Goal: Information Seeking & Learning: Learn about a topic

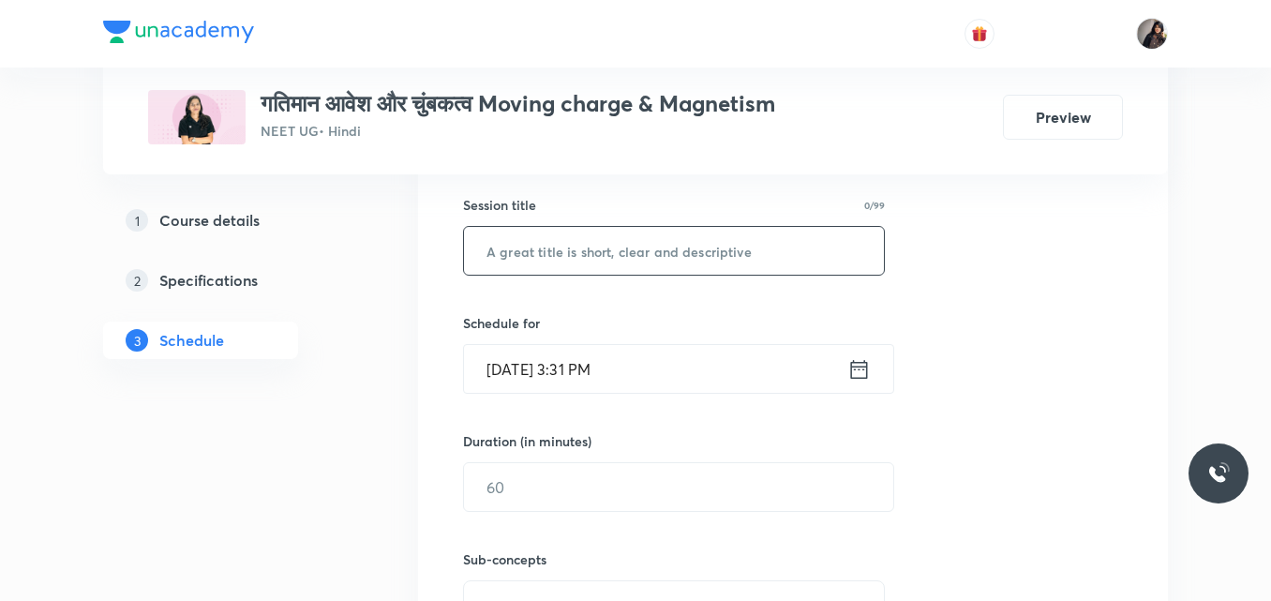
scroll to position [490, 0]
click at [666, 253] on input "text" at bounding box center [674, 247] width 420 height 48
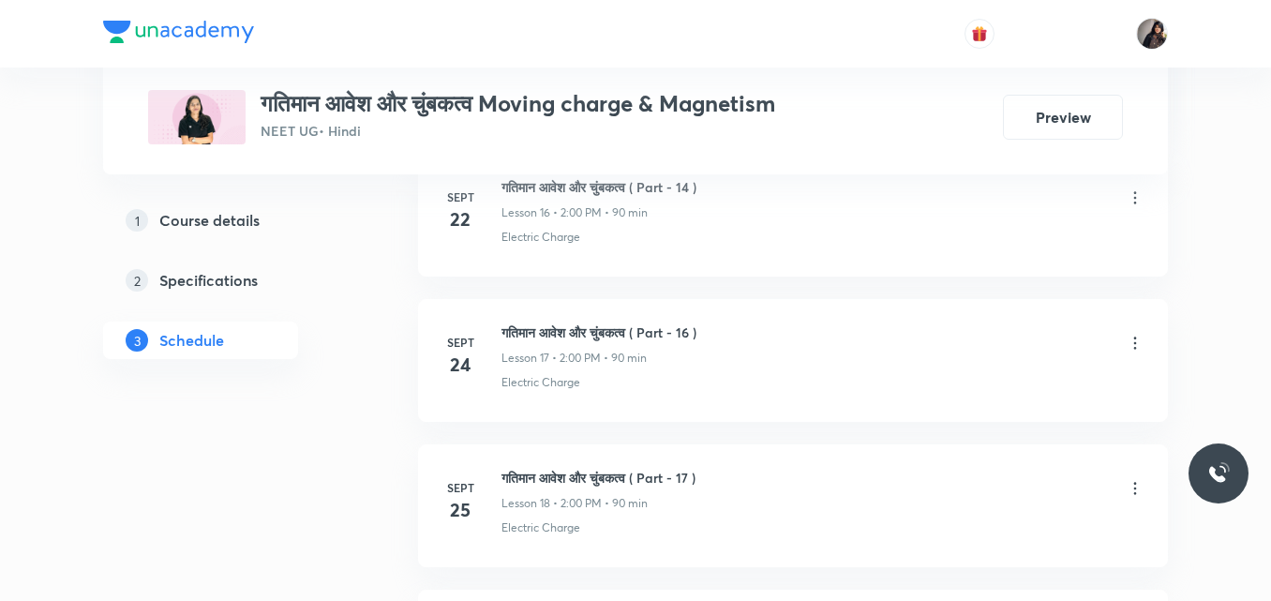
scroll to position [3938, 0]
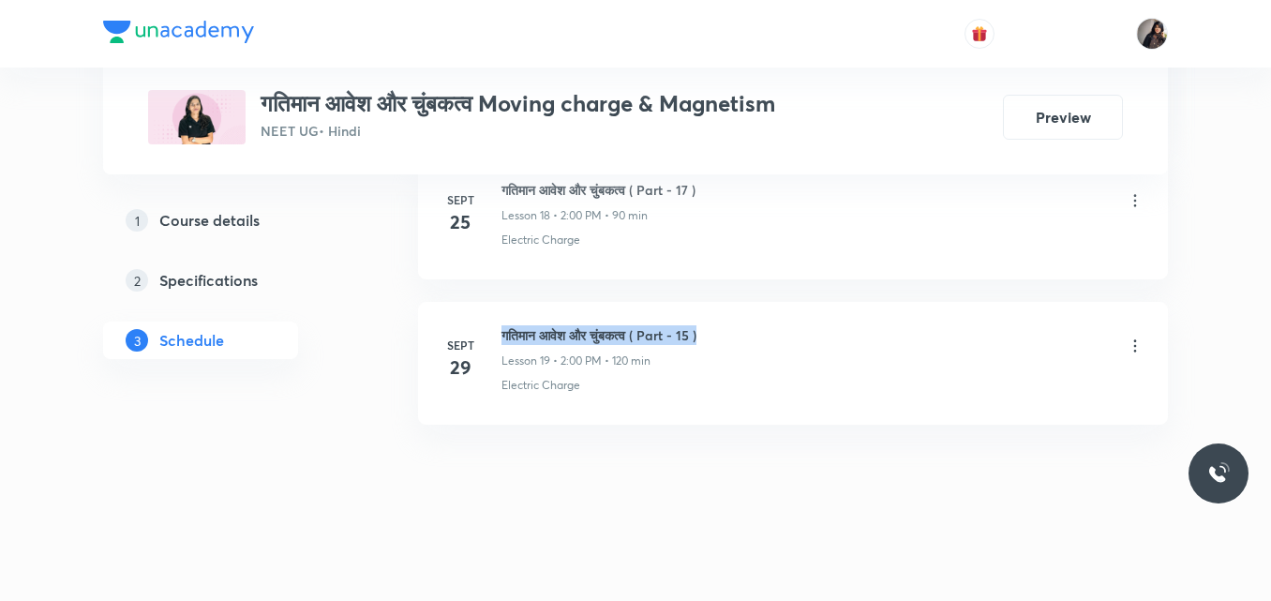
drag, startPoint x: 729, startPoint y: 332, endPoint x: 502, endPoint y: 337, distance: 227.9
click at [502, 337] on div "गतिमान आवेश और चुंबकत्व ( Part - 15 ) Lesson 19 • 2:00 PM • 120 min" at bounding box center [823, 347] width 643 height 44
copy h6 "गतिमान आवेश और चुंबकत्व ( Part - 15 )"
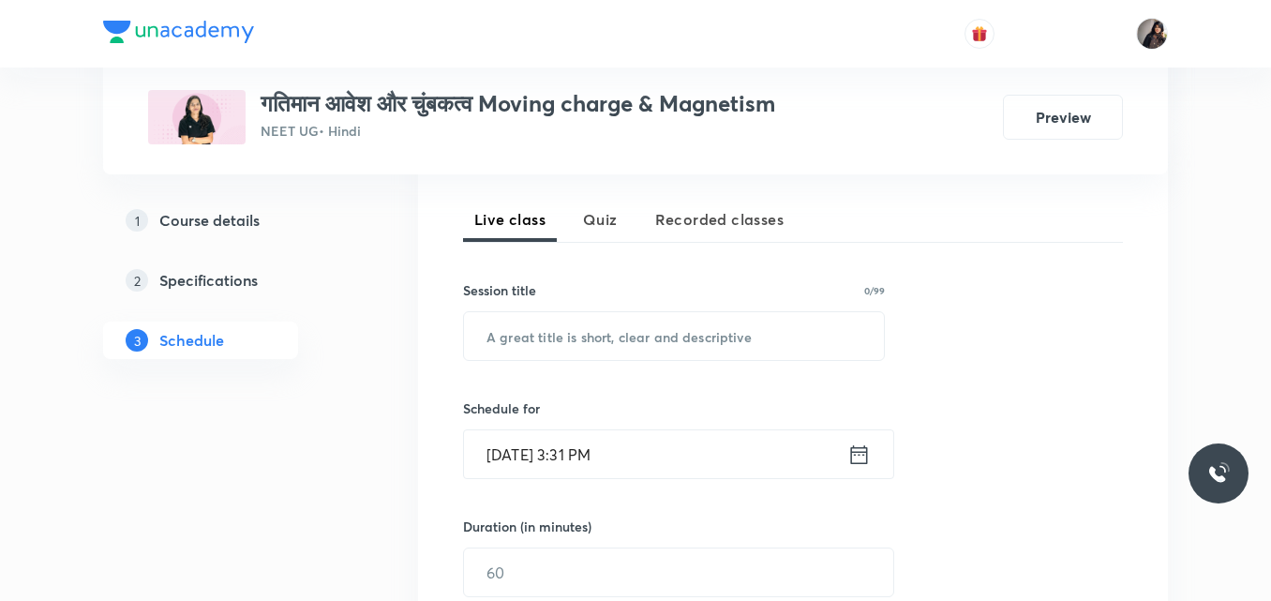
scroll to position [401, 0]
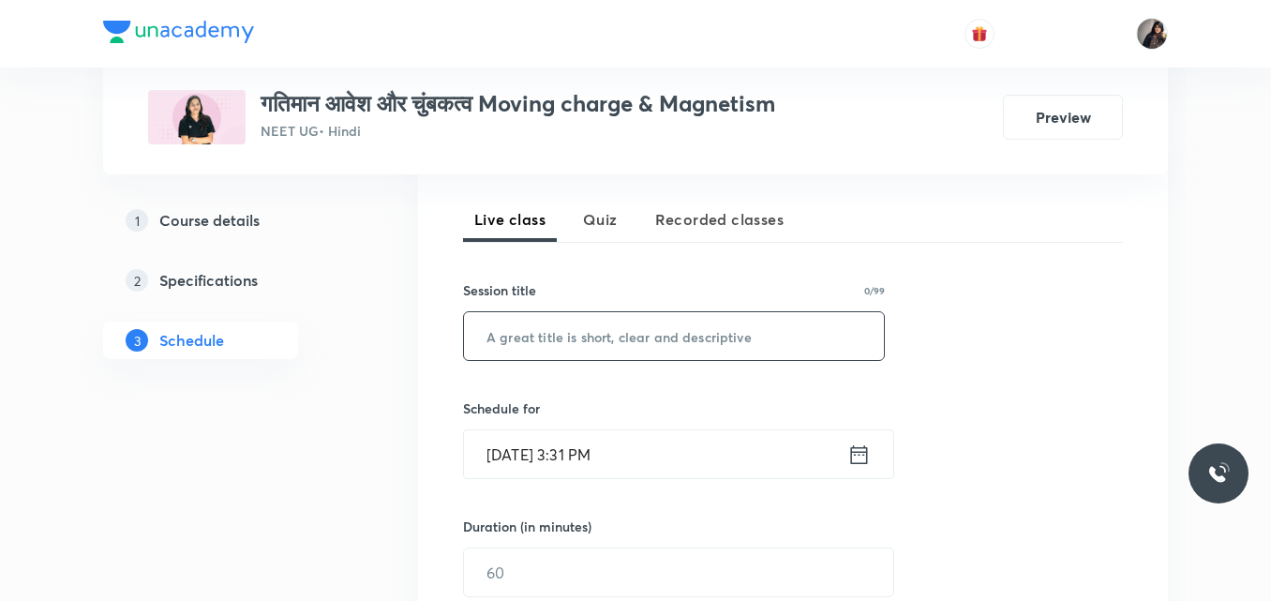
click at [770, 329] on input "text" at bounding box center [674, 336] width 420 height 48
paste input "गतिमान आवेश और चुंबकत्व ( Part - 15 )"
click at [722, 335] on input "गतिमान आवेश और चुंबकत्व ( Part - 15 )" at bounding box center [674, 336] width 420 height 48
type input "गतिमान आवेश और चुंबकत्व ( Part - 16 )"
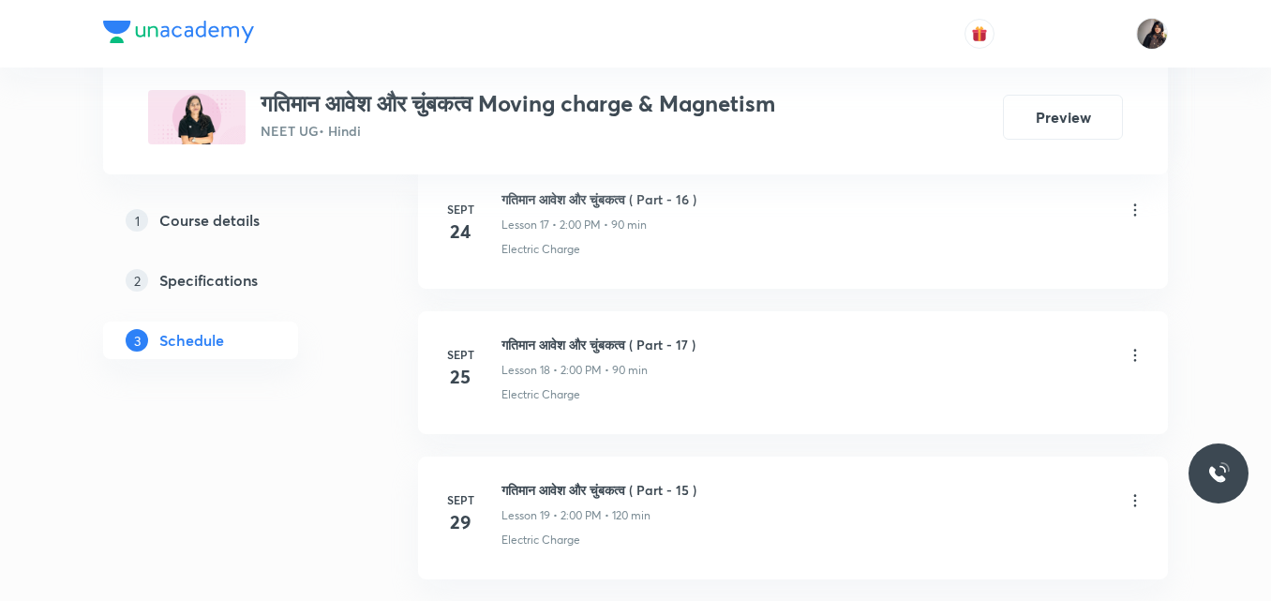
scroll to position [3782, 0]
click at [844, 122] on div "गतिमान आवेश और चुंबकत्व Moving charge & Magnetism NEET UG • Hindi Preview" at bounding box center [635, 117] width 975 height 54
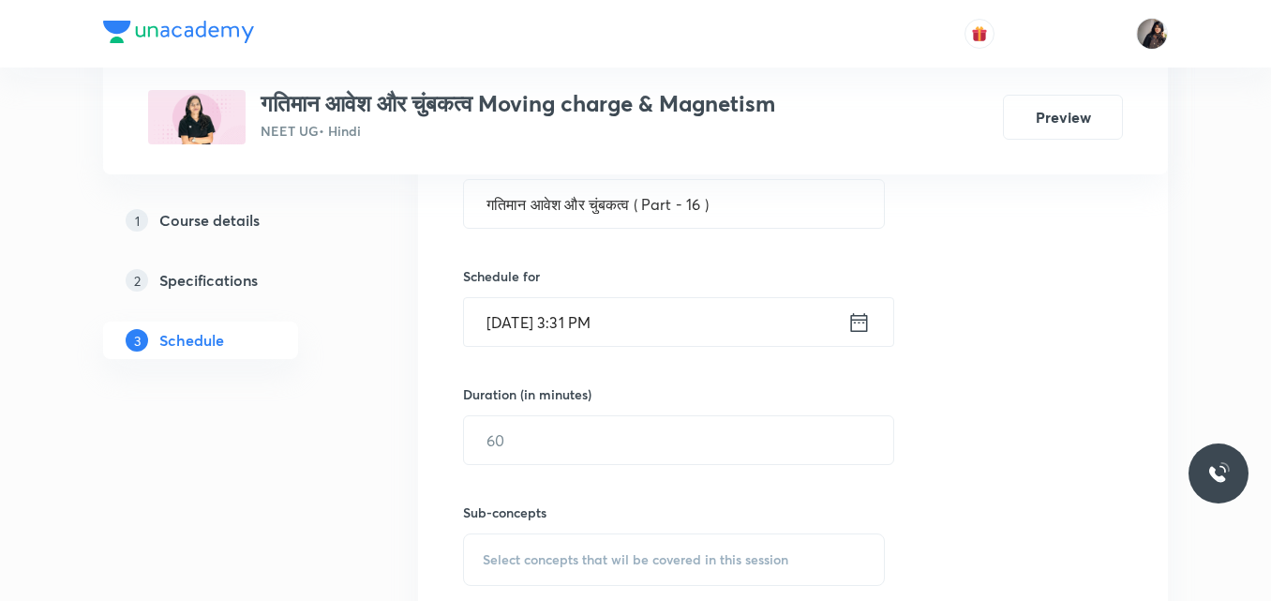
scroll to position [536, 0]
click at [518, 323] on input "Oct 1, 2025, 3:31 PM" at bounding box center [655, 319] width 383 height 48
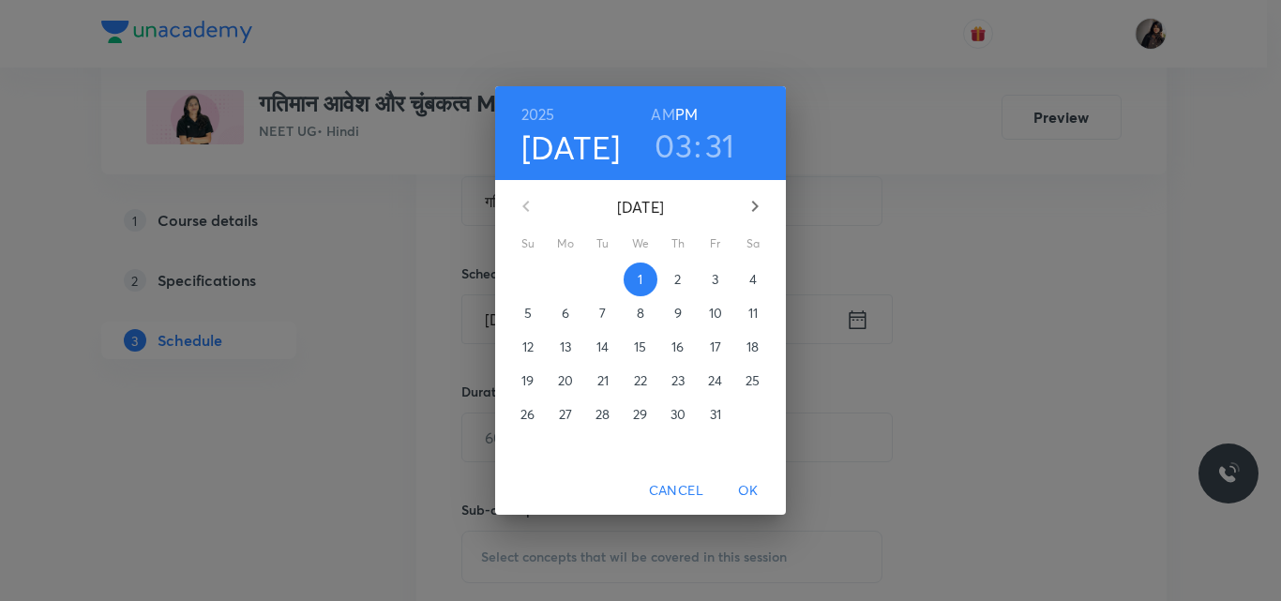
click at [673, 278] on span "2" at bounding box center [678, 279] width 34 height 19
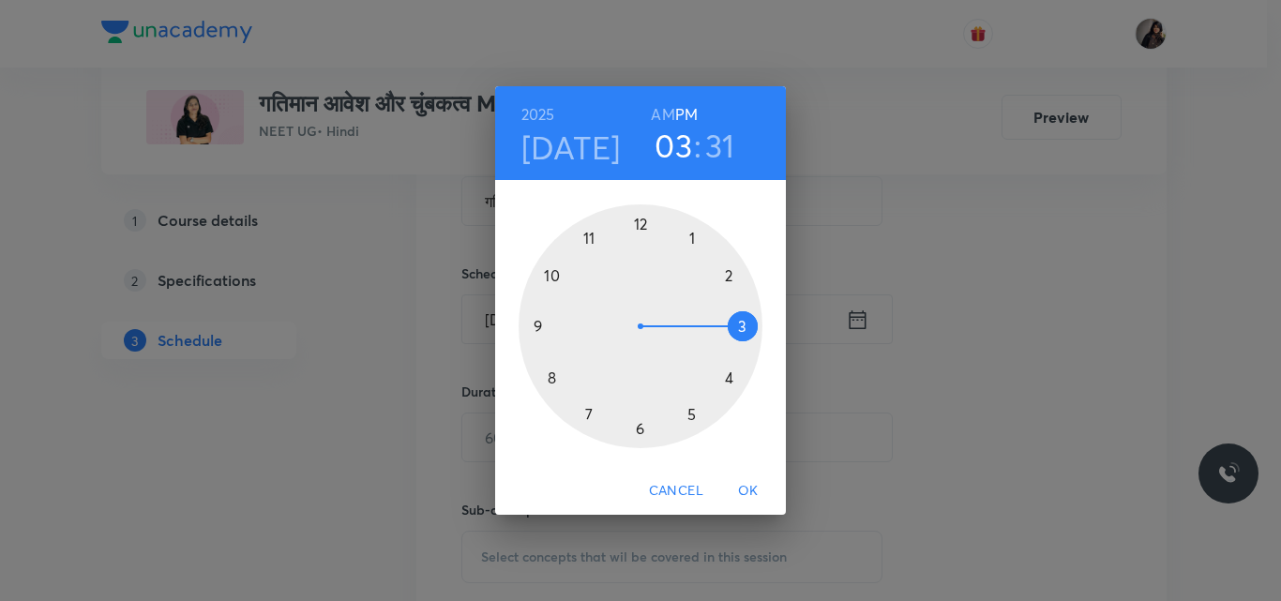
click at [726, 275] on div at bounding box center [640, 326] width 244 height 244
click at [639, 220] on div at bounding box center [640, 326] width 244 height 244
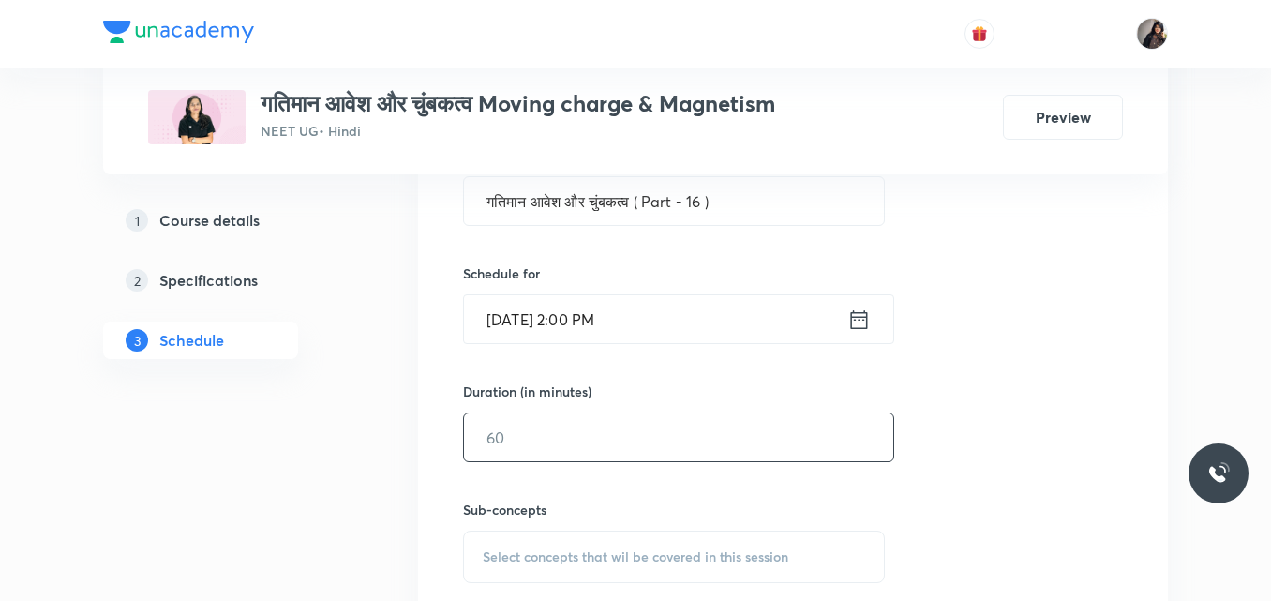
click at [520, 441] on input "text" at bounding box center [678, 437] width 429 height 48
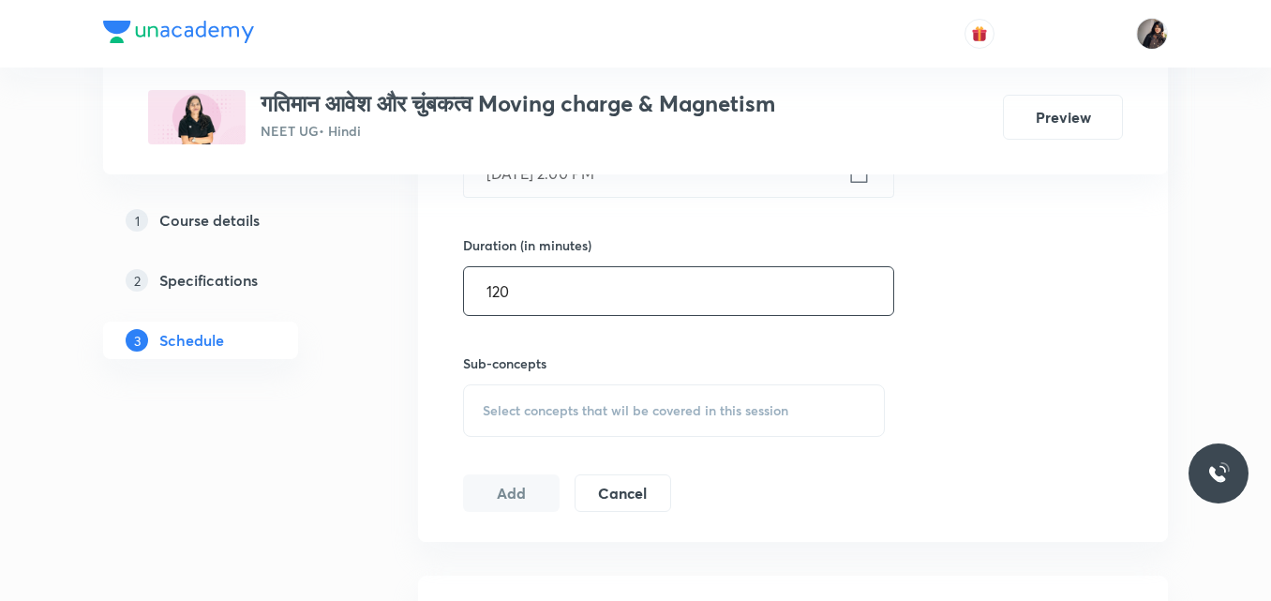
scroll to position [687, 0]
type input "120"
click at [519, 407] on span "Select concepts that wil be covered in this session" at bounding box center [636, 405] width 306 height 15
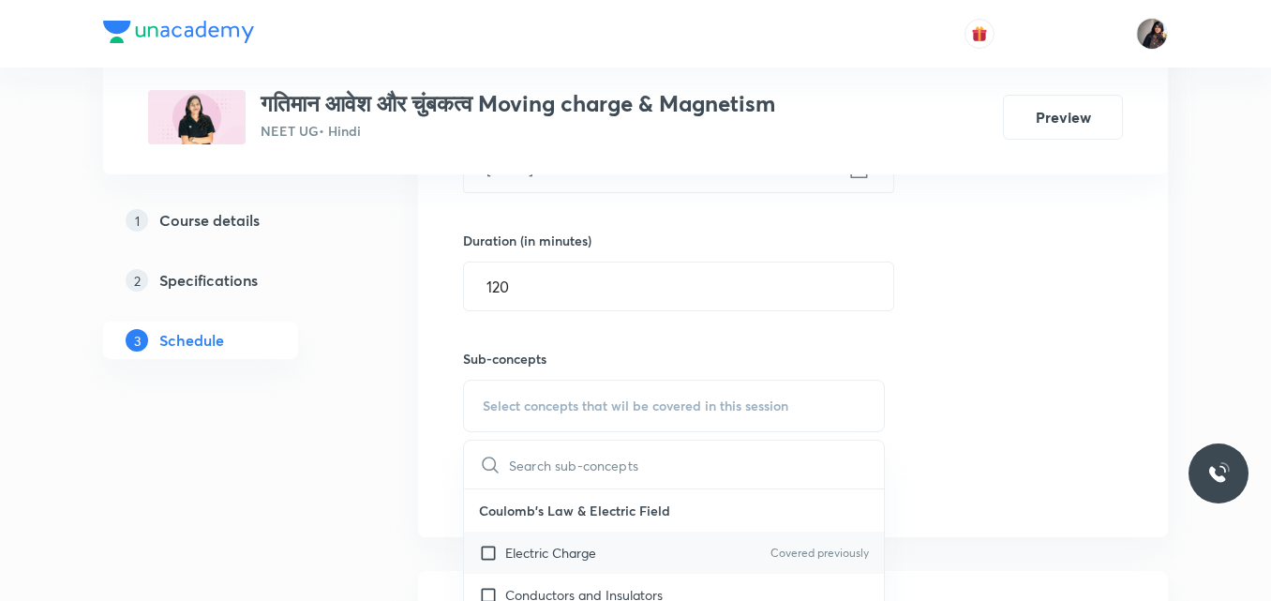
click at [562, 548] on p "Electric Charge" at bounding box center [550, 553] width 91 height 20
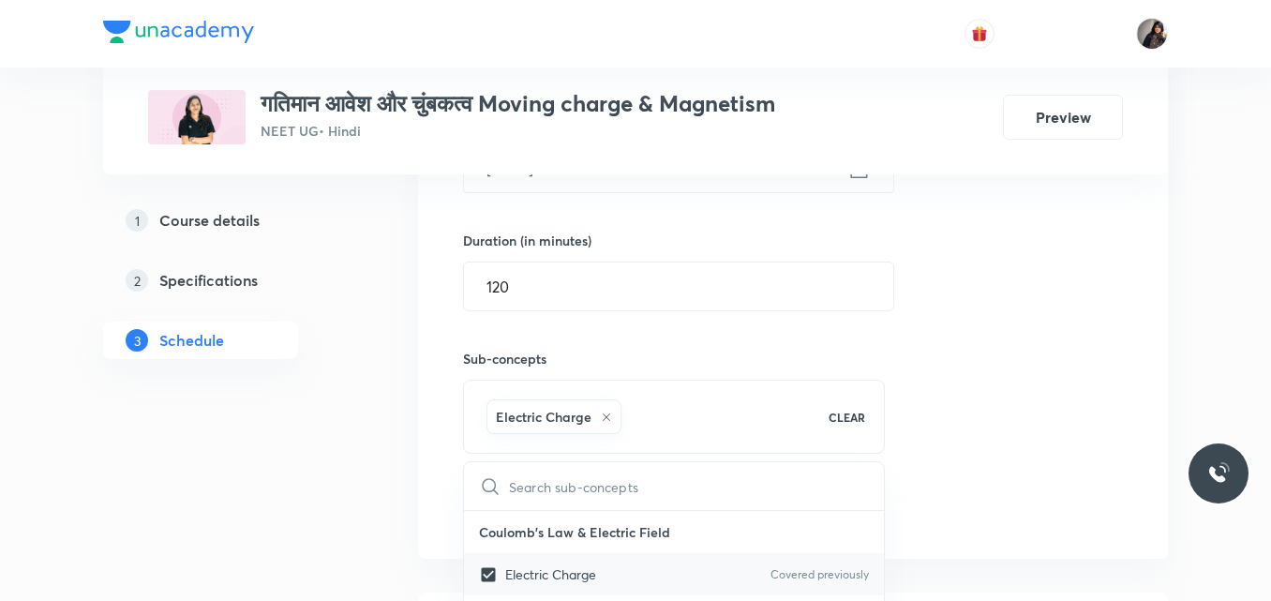
checkbox input "true"
click at [1001, 424] on div "Session 20 Live class Quiz Recorded classes Session title 37/99 गतिमान आवेश और …" at bounding box center [793, 198] width 660 height 661
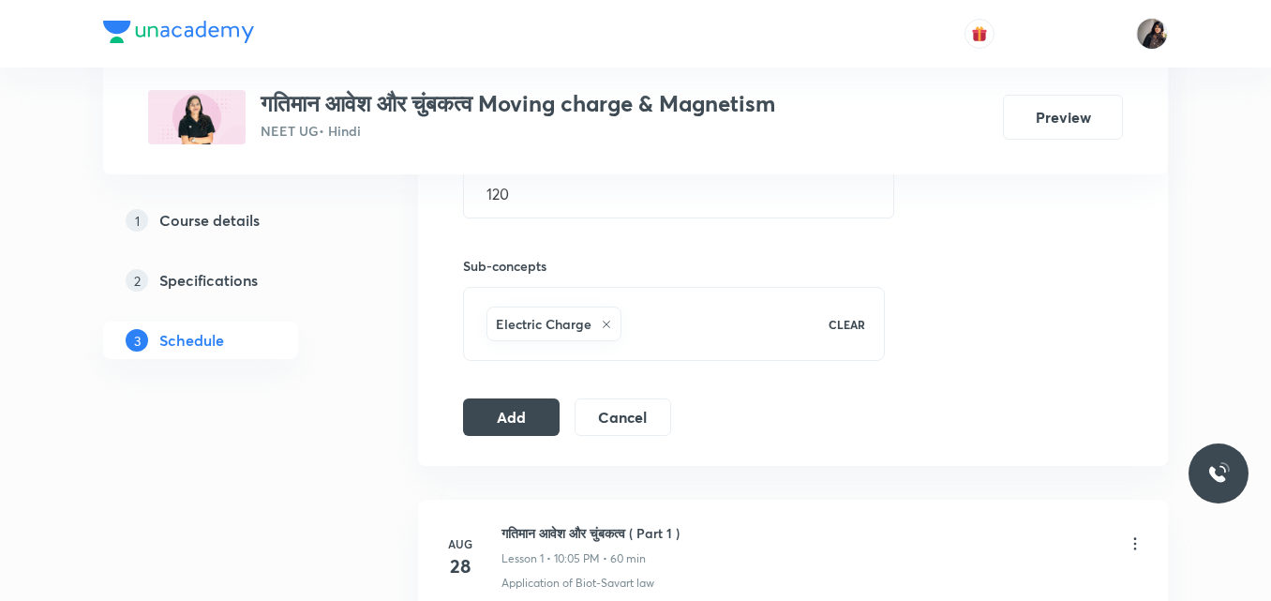
scroll to position [782, 0]
click at [518, 416] on button "Add" at bounding box center [511, 414] width 97 height 38
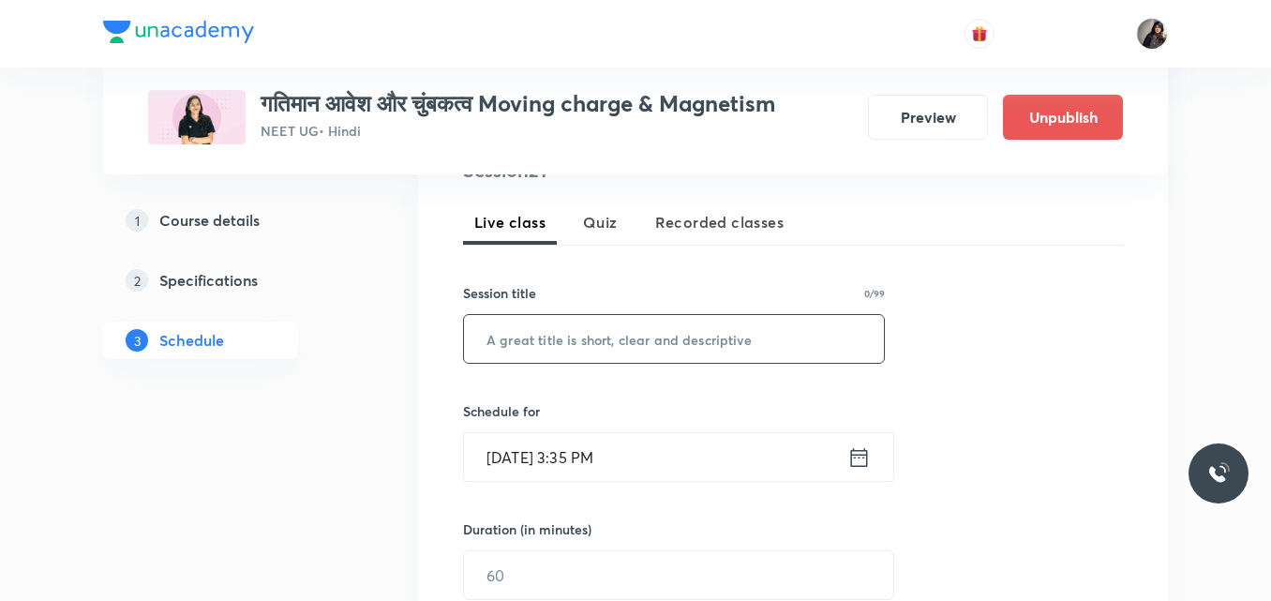
click at [611, 350] on input "text" at bounding box center [674, 339] width 420 height 48
paste input "गतिमान आवेश और चुंबकत्व ( Part - 15 )"
click at [722, 340] on input "गतिमान आवेश और चुंबकत्व ( Part - 15 )" at bounding box center [674, 339] width 420 height 48
type input "गतिमान आवेश और चुंबकत्व ( Part - 17 )"
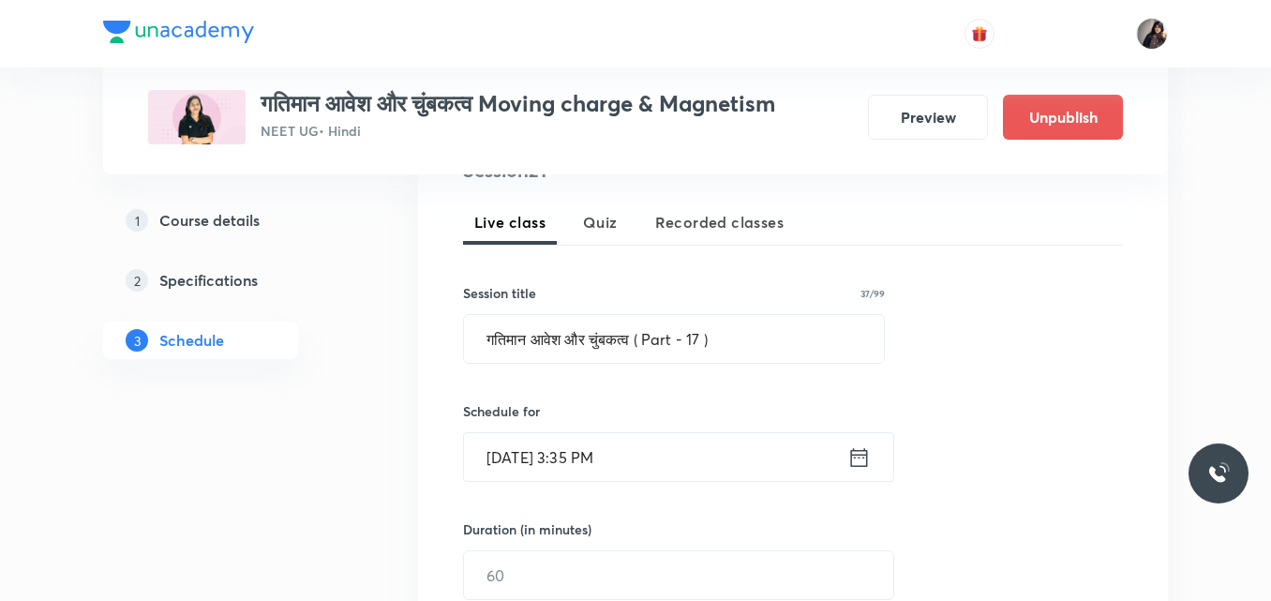
click at [518, 461] on input "Oct 1, 2025, 3:35 PM" at bounding box center [655, 457] width 383 height 48
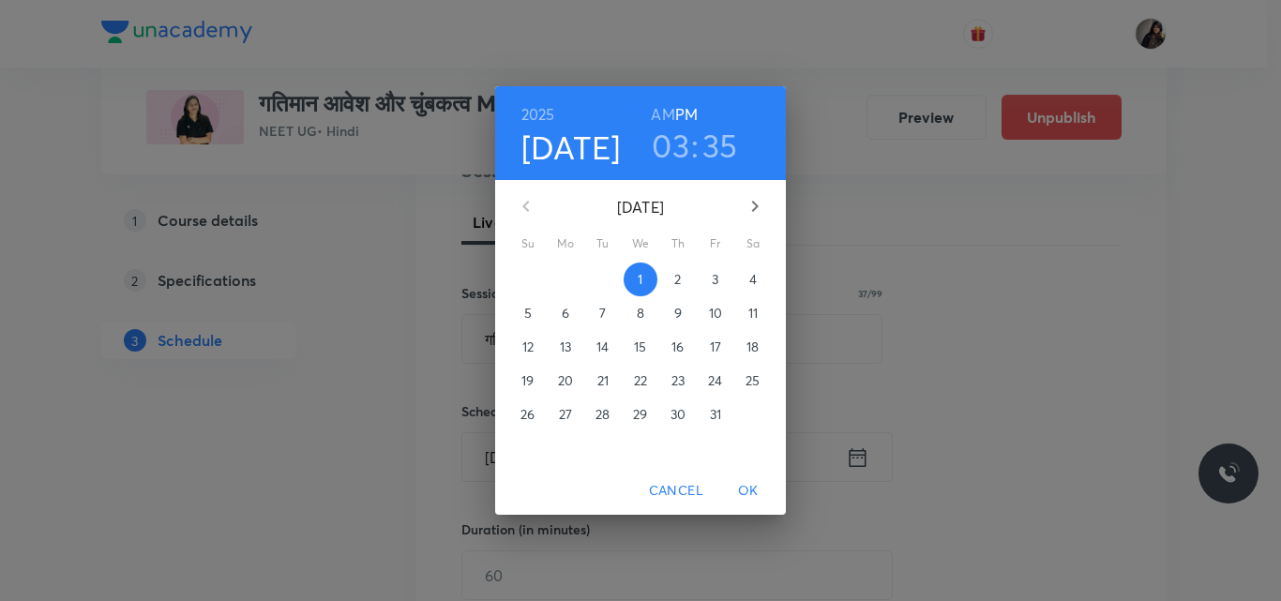
click at [713, 283] on p "3" at bounding box center [715, 279] width 7 height 19
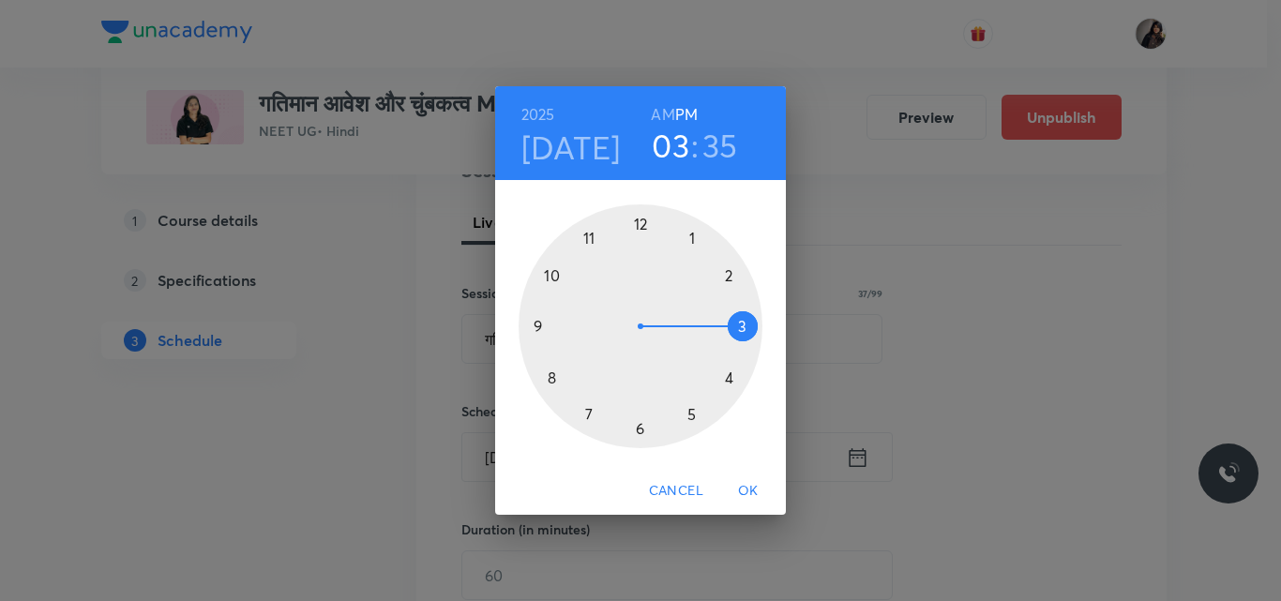
click at [727, 277] on div at bounding box center [640, 326] width 244 height 244
click at [644, 228] on div at bounding box center [640, 326] width 244 height 244
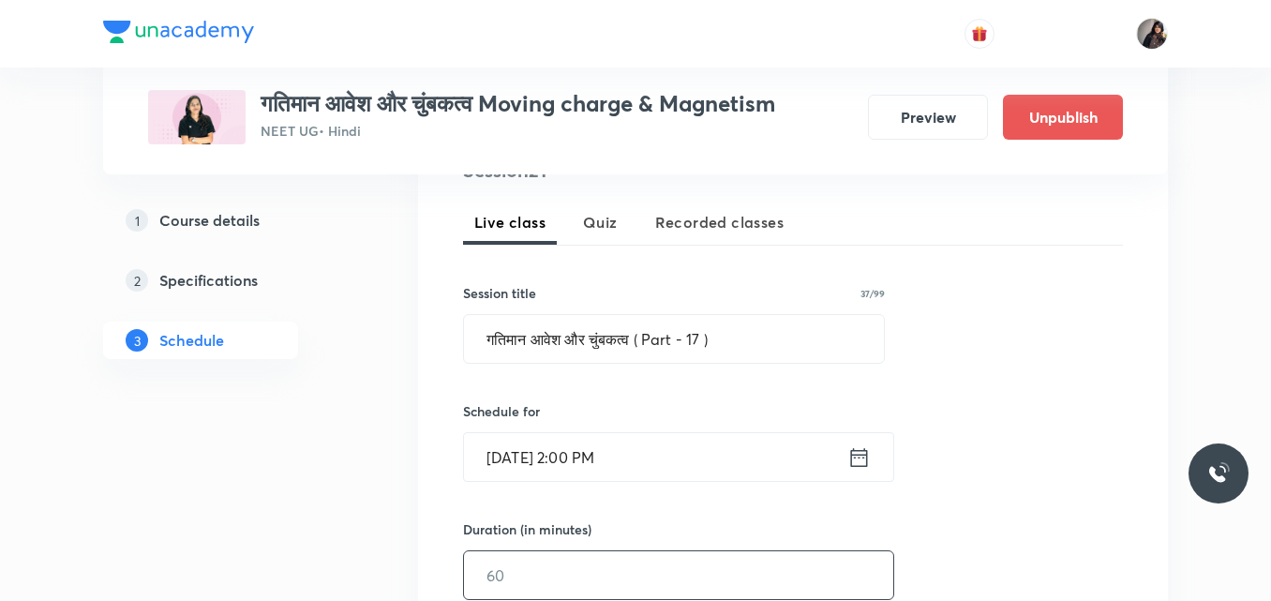
click at [537, 563] on input "text" at bounding box center [678, 575] width 429 height 48
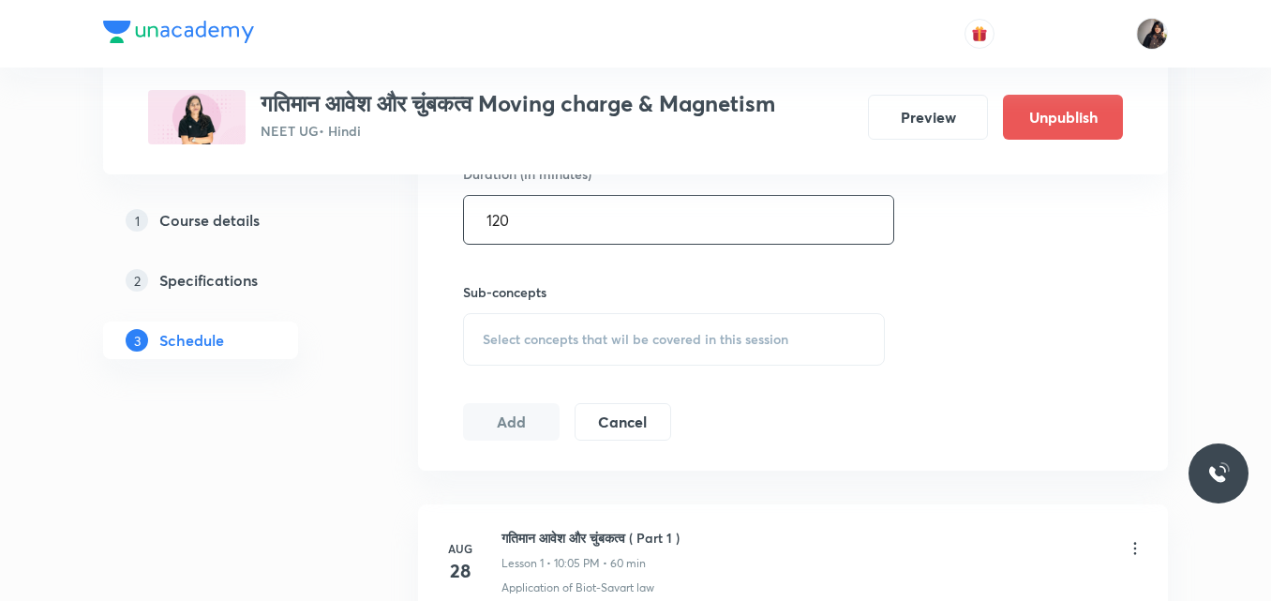
scroll to position [758, 0]
type input "120"
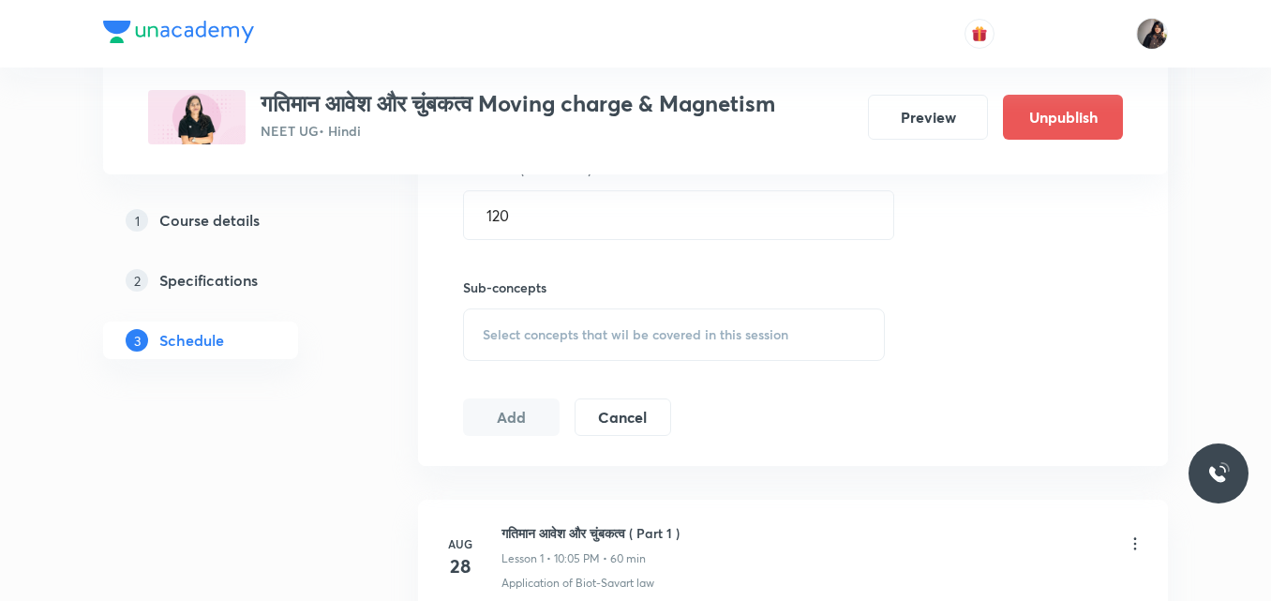
click at [571, 327] on span "Select concepts that wil be covered in this session" at bounding box center [636, 334] width 306 height 15
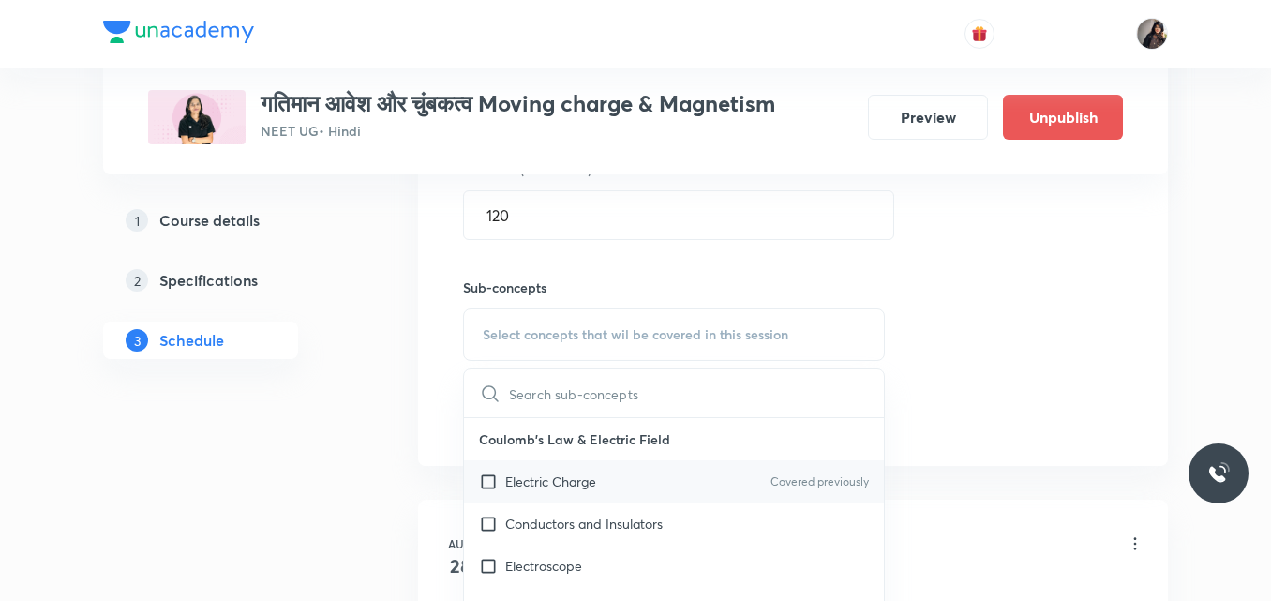
click at [576, 492] on div "Electric Charge Covered previously" at bounding box center [674, 481] width 420 height 42
checkbox input "true"
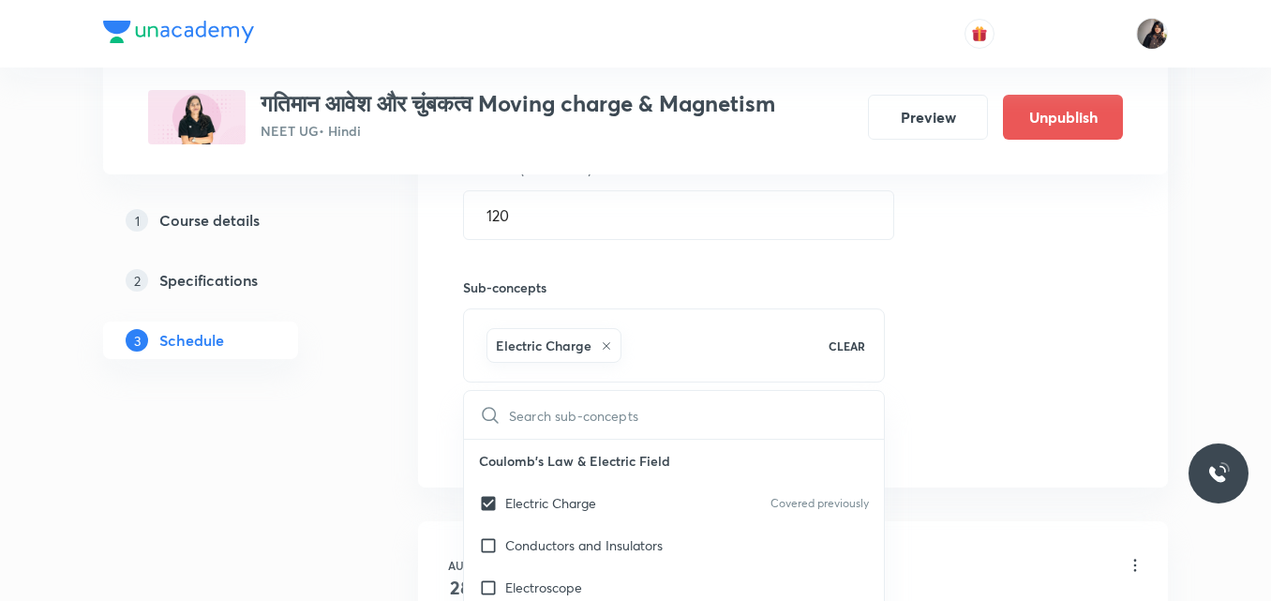
click at [989, 419] on div "Session 21 Live class Quiz Recorded classes Session title 37/99 गतिमान आवेश और …" at bounding box center [793, 127] width 660 height 661
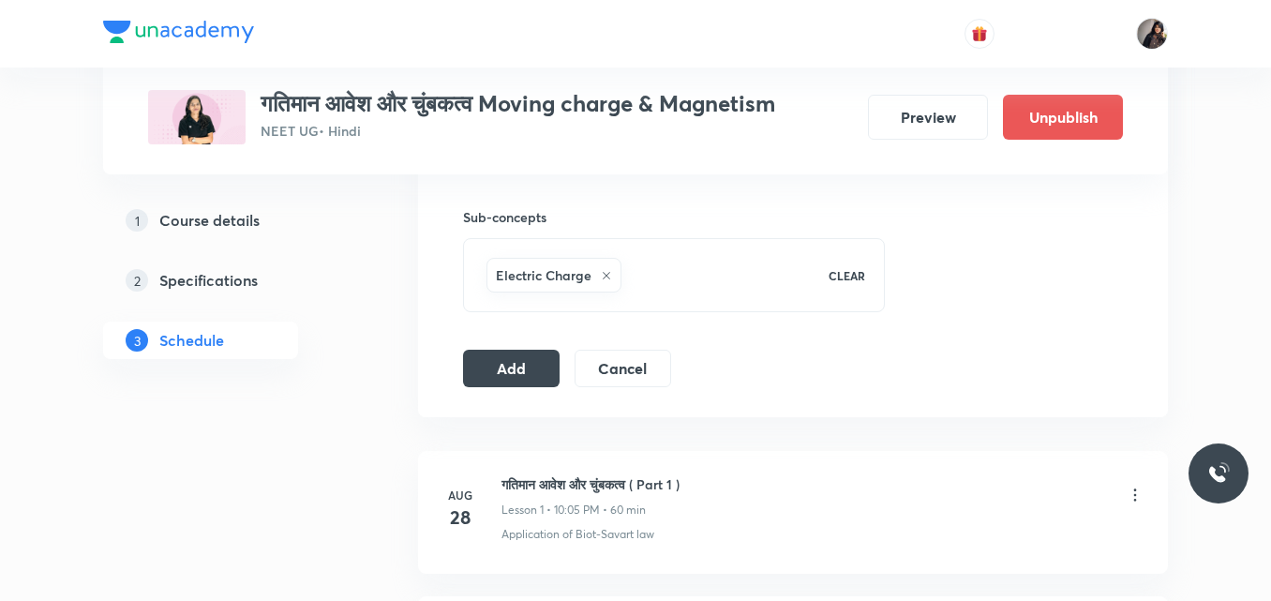
scroll to position [843, 0]
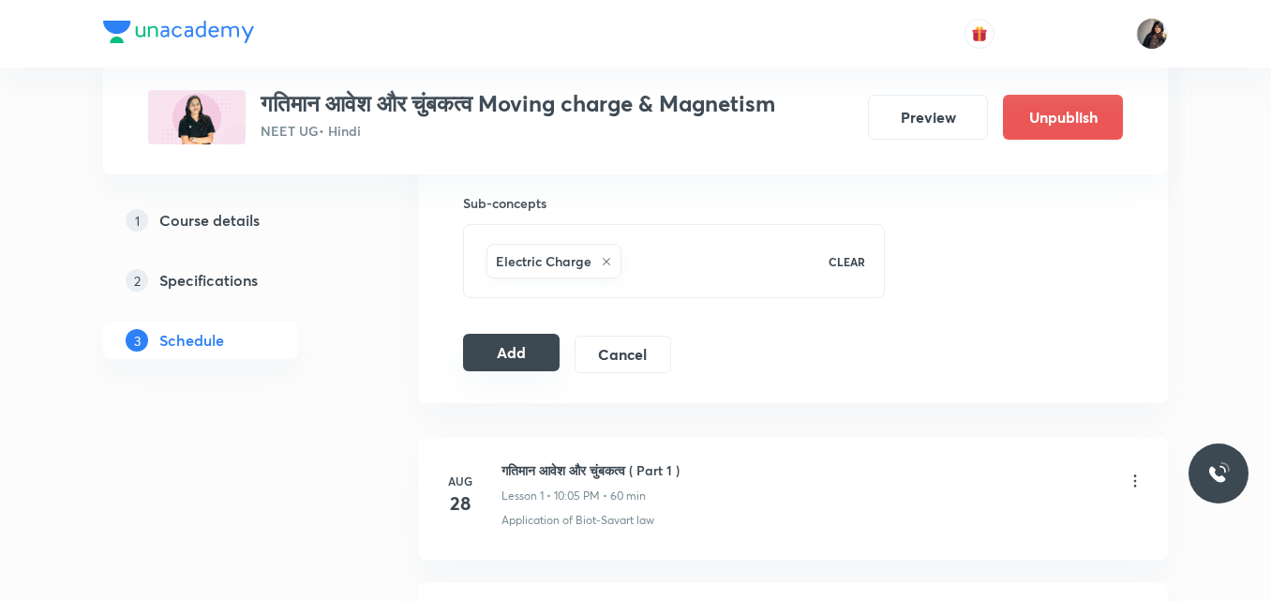
click at [497, 356] on button "Add" at bounding box center [511, 353] width 97 height 38
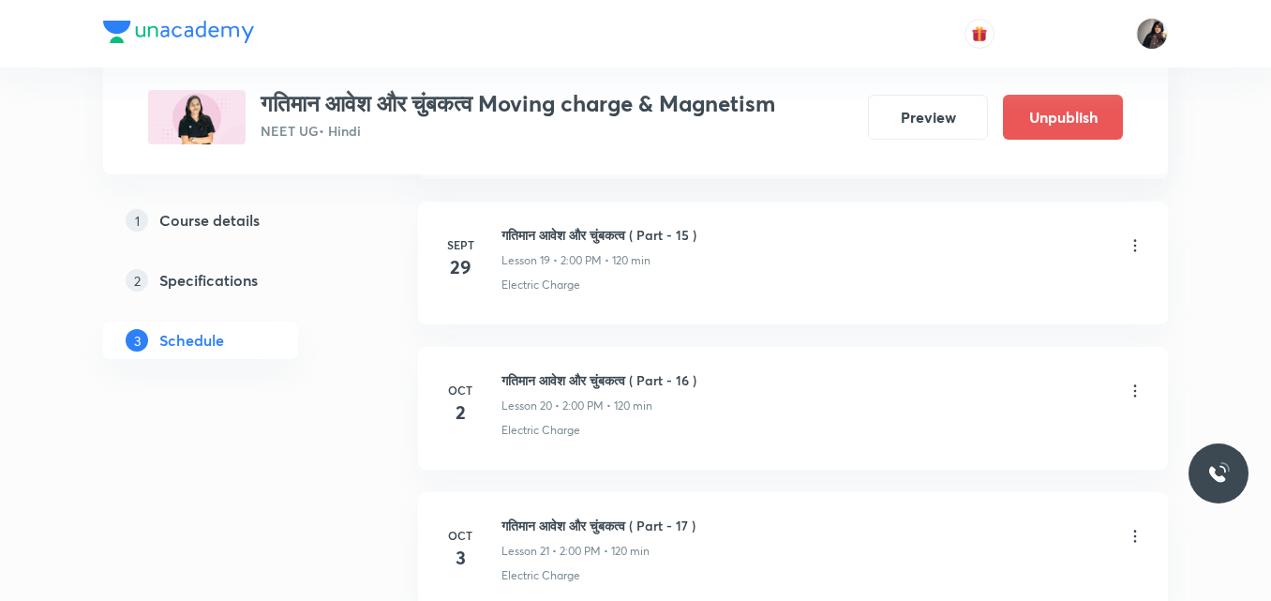
scroll to position [4228, 0]
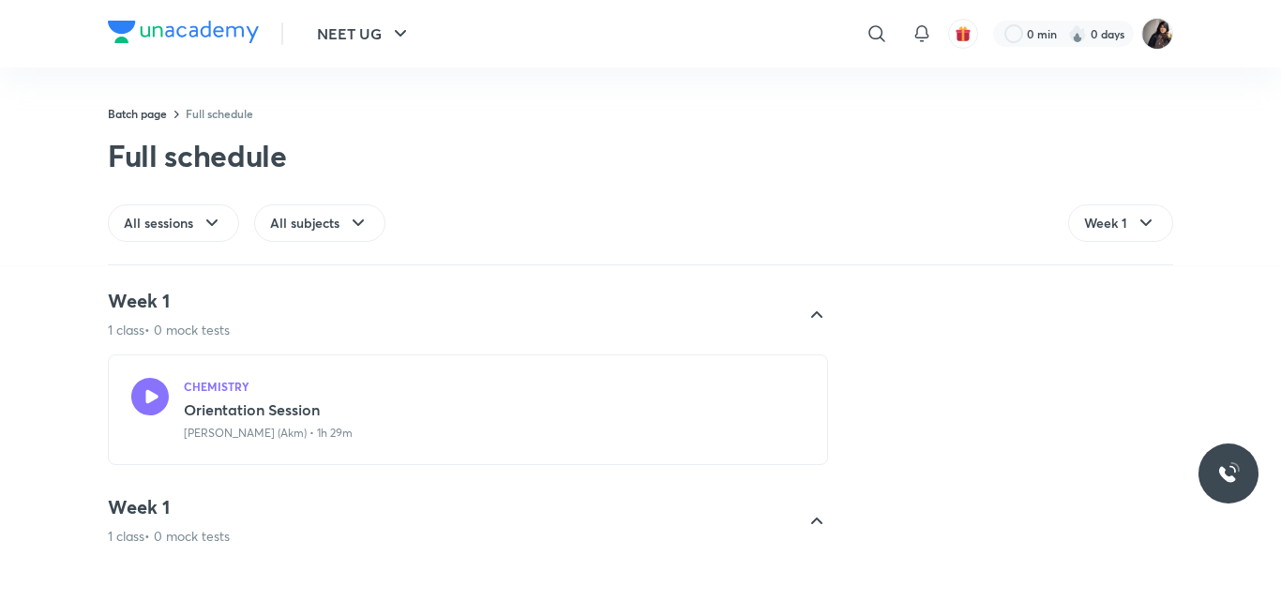
click at [743, 124] on div "Batch page Full schedule Full schedule" at bounding box center [640, 139] width 1065 height 69
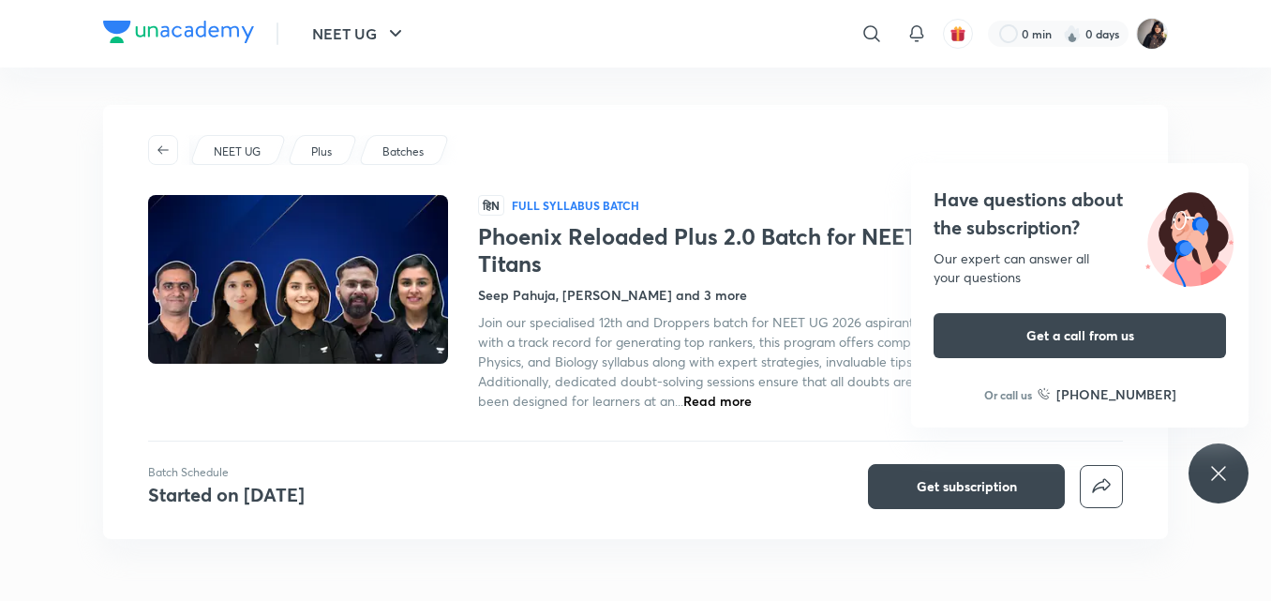
click at [1203, 474] on div "Have questions about the subscription? Our expert can answer all your questions…" at bounding box center [1219, 473] width 60 height 60
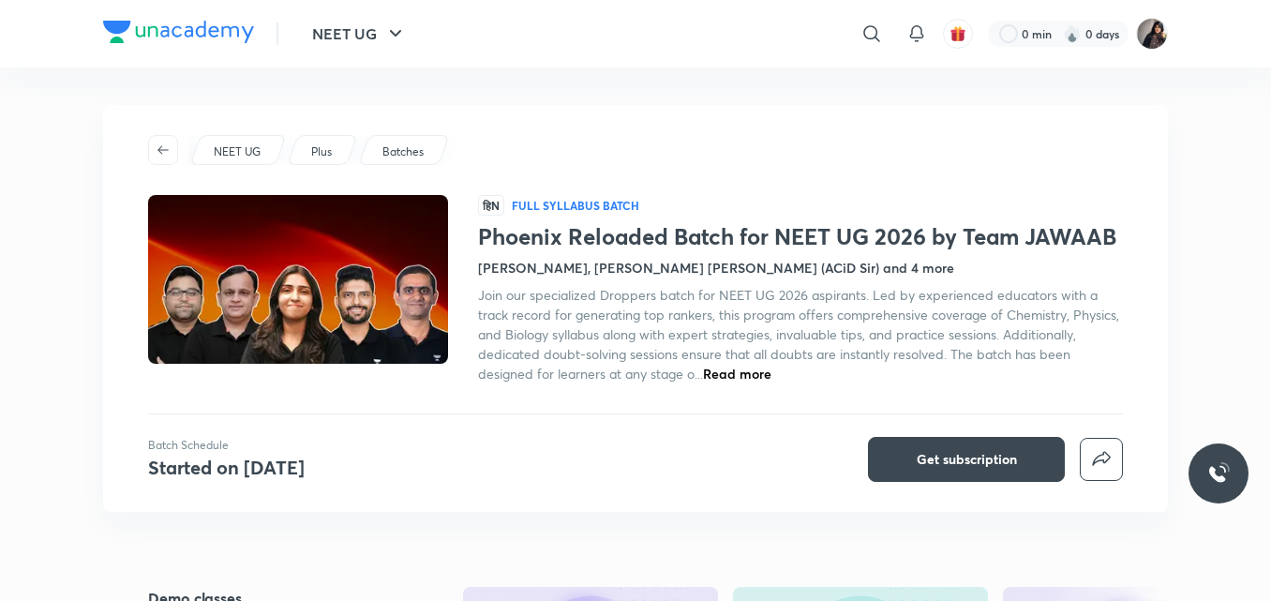
click at [473, 446] on div "Batch Schedule Started on [DATE] Get subscription" at bounding box center [635, 459] width 975 height 45
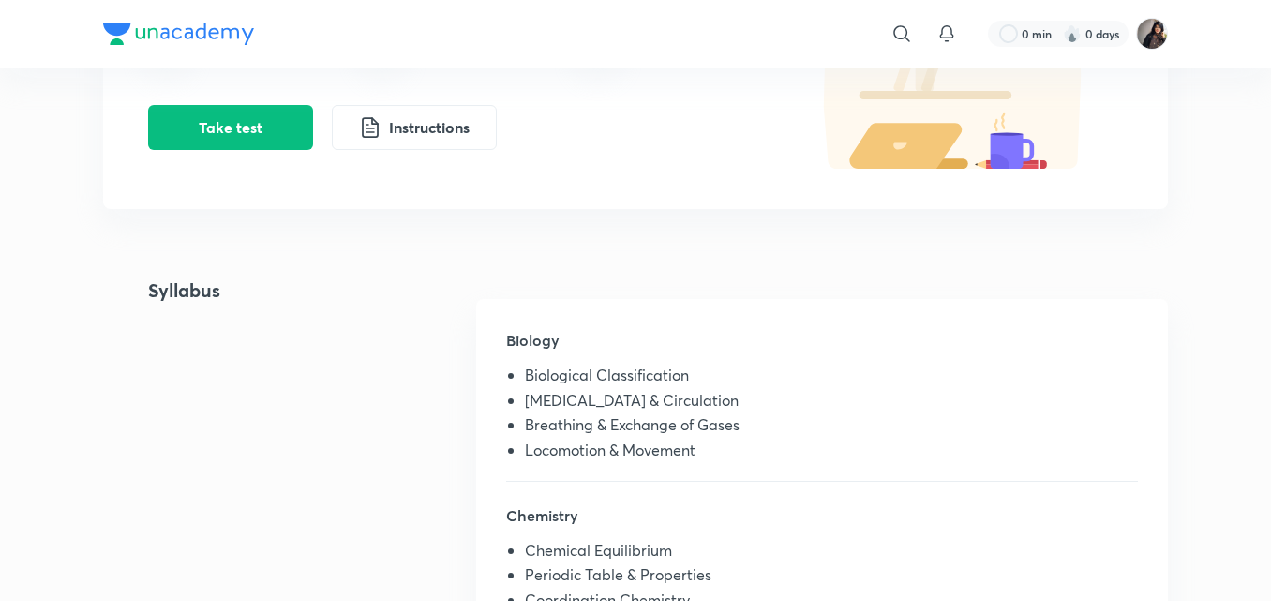
scroll to position [249, 0]
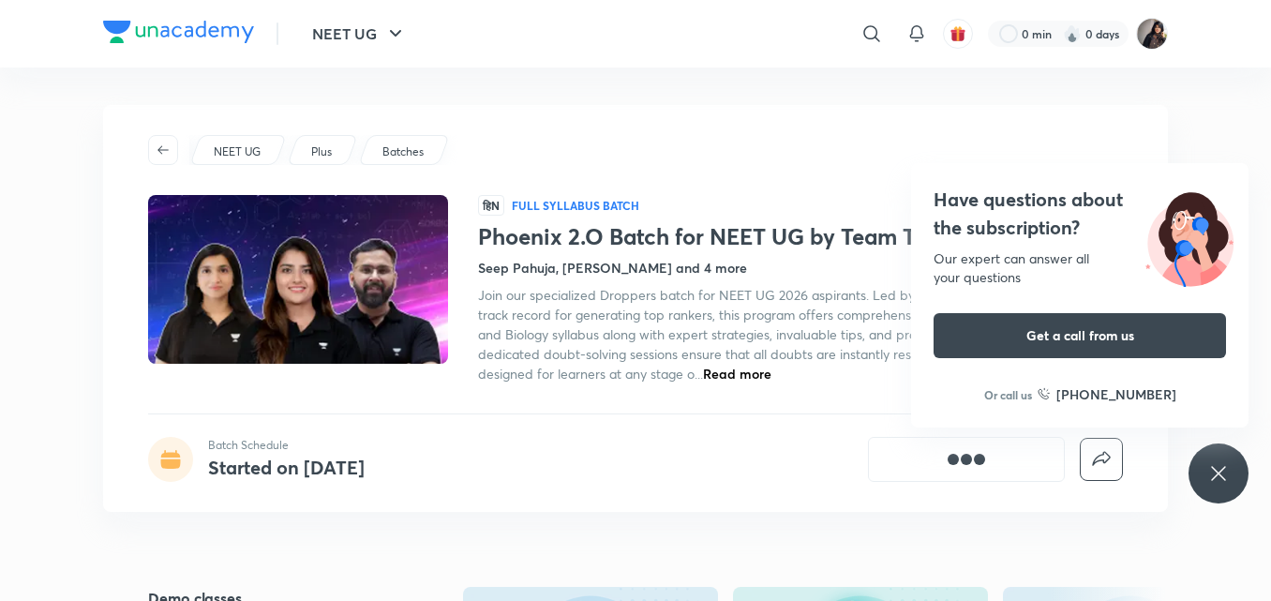
click at [1221, 473] on icon at bounding box center [1219, 473] width 23 height 23
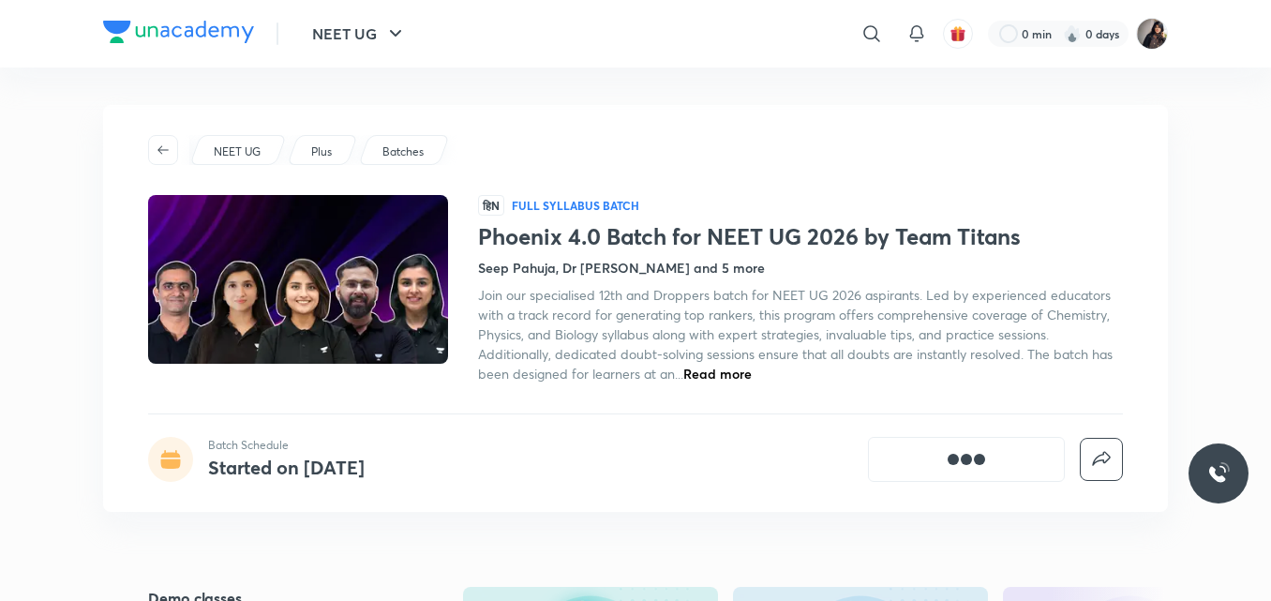
click at [536, 119] on div "NEET UG Plus Batches हिN Full Syllabus Batch Phoenix 4.0 Batch for NEET UG 2026…" at bounding box center [635, 308] width 1065 height 407
